Goal: Navigation & Orientation: Go to known website

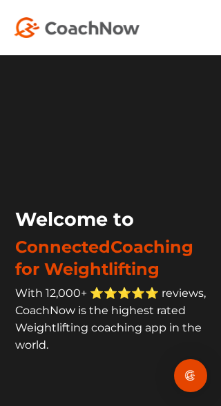
click at [112, 17] on img at bounding box center [77, 27] width 126 height 21
click at [150, 351] on span "With 12,000+ ⭐️⭐️⭐️⭐️⭐️ reviews, CoachNow is the highest rated Weightlifting co…" at bounding box center [110, 318] width 190 height 65
click at [96, 29] on img at bounding box center [77, 27] width 126 height 21
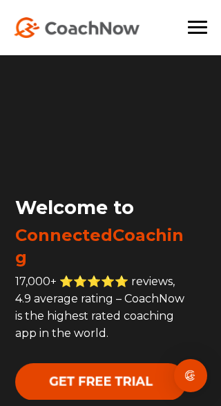
click at [197, 372] on img "Open Intercom Messenger" at bounding box center [190, 375] width 17 height 17
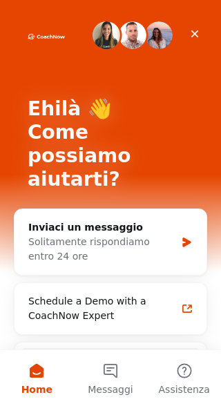
click at [19, 402] on button "Home" at bounding box center [37, 377] width 74 height 55
click at [6, 403] on button "Home" at bounding box center [37, 377] width 74 height 55
click at [12, 399] on button "Home" at bounding box center [37, 377] width 74 height 55
click at [11, 399] on button "Home" at bounding box center [37, 377] width 74 height 55
click at [153, 220] on div "Inviaci un messaggio" at bounding box center [101, 227] width 147 height 14
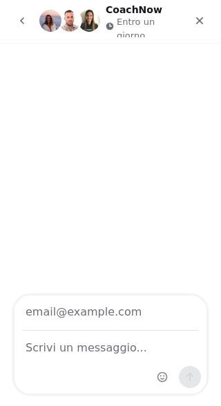
click at [19, 8] on button "go back" at bounding box center [22, 21] width 26 height 26
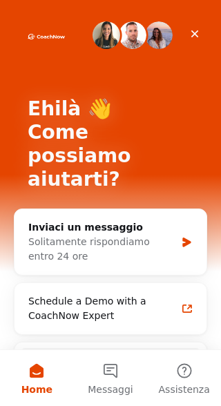
click at [40, 371] on button "Home" at bounding box center [37, 377] width 74 height 55
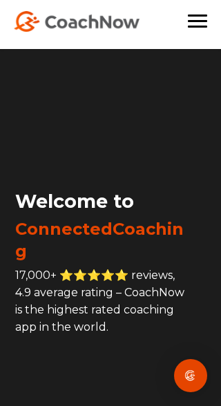
scroll to position [7, 0]
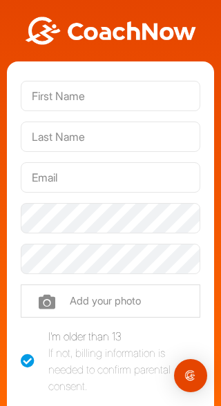
scroll to position [20, 0]
